Goal: Task Accomplishment & Management: Use online tool/utility

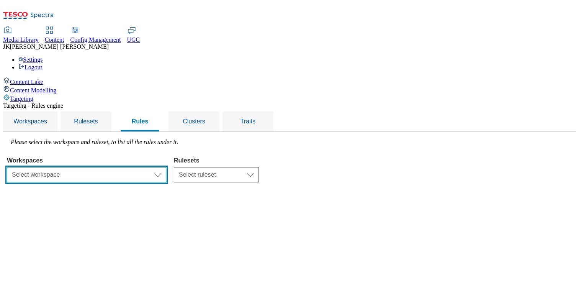
click at [159, 167] on select "Select workspace Test Targeting_9th oct_Sanity test 20th march Test_Sanity_28th…" at bounding box center [86, 174] width 159 height 15
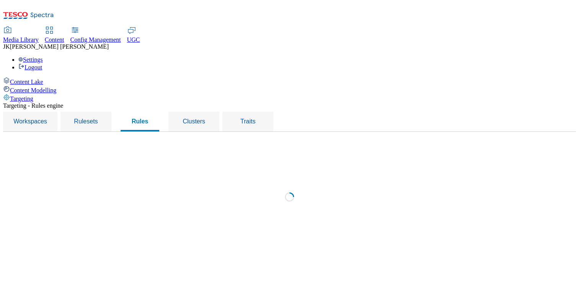
select select "f510054f-adaa-4692-b570-80fa3897127a"
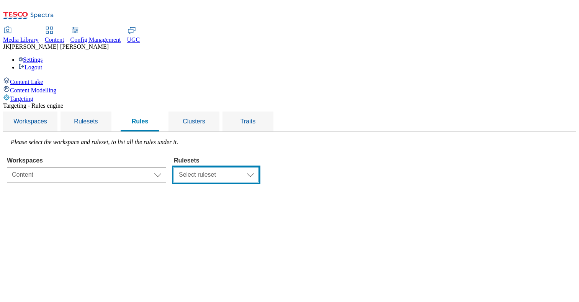
click at [259, 167] on select "Select ruleset CZ TEST HU ROI SK UK" at bounding box center [216, 174] width 85 height 15
select select "e8c01317-fe0b-4275-b81d-948e095f9970"
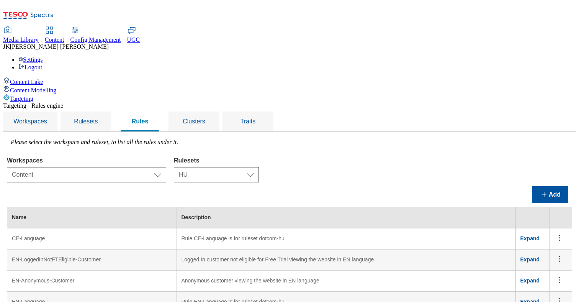
scroll to position [652, 0]
